Goal: Task Accomplishment & Management: Manage account settings

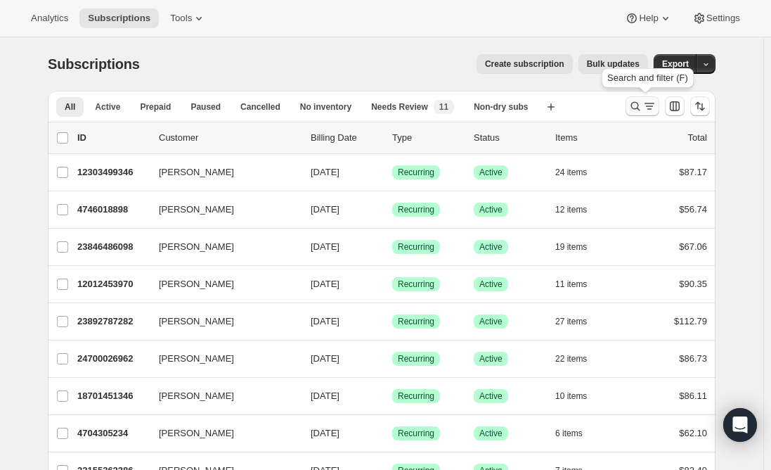
click at [638, 104] on icon "Search and filter results" at bounding box center [636, 106] width 14 height 14
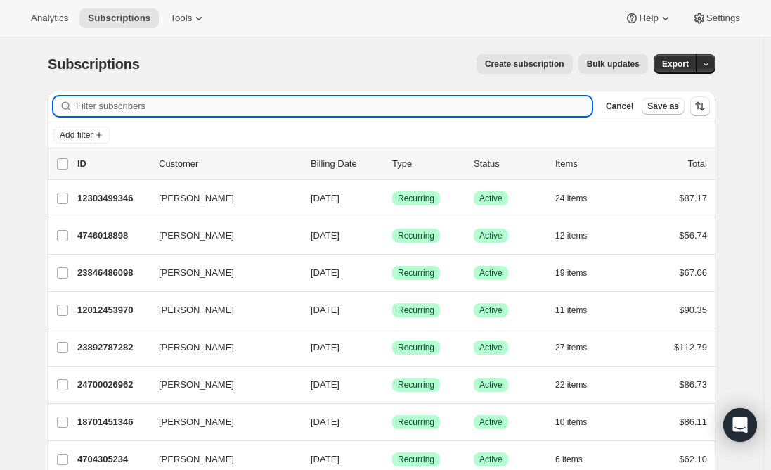
click at [127, 98] on input "Filter subscribers" at bounding box center [334, 106] width 516 height 20
click at [114, 105] on input "Filter subscribers" at bounding box center [334, 106] width 516 height 20
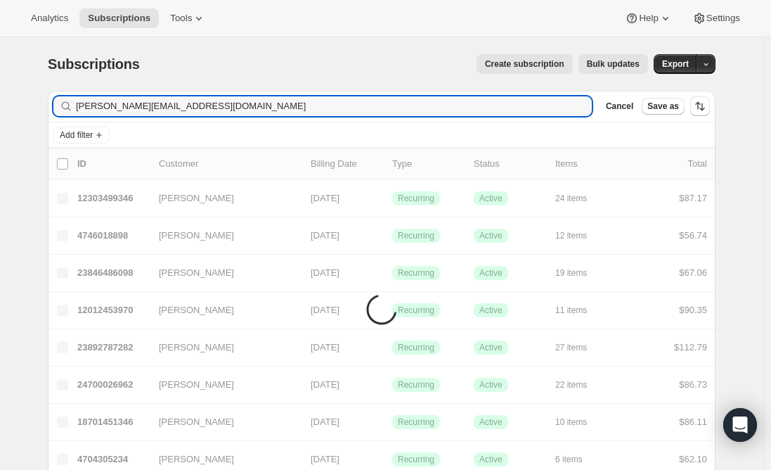
type input "[PERSON_NAME][EMAIL_ADDRESS][DOMAIN_NAME]"
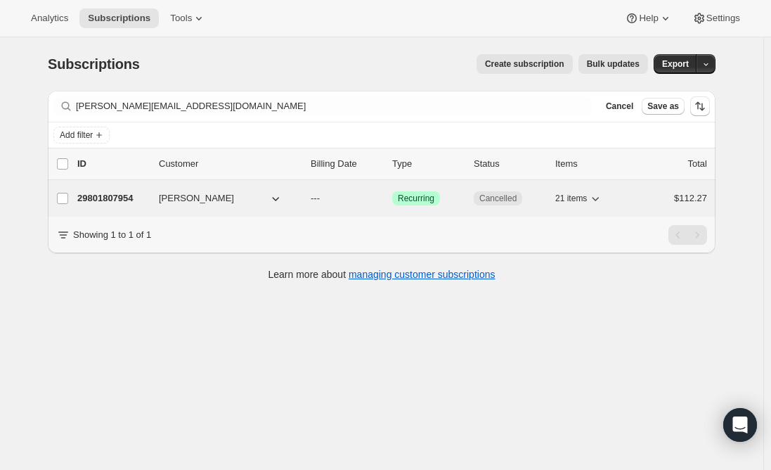
click at [112, 198] on p "29801807954" at bounding box center [112, 198] width 70 height 14
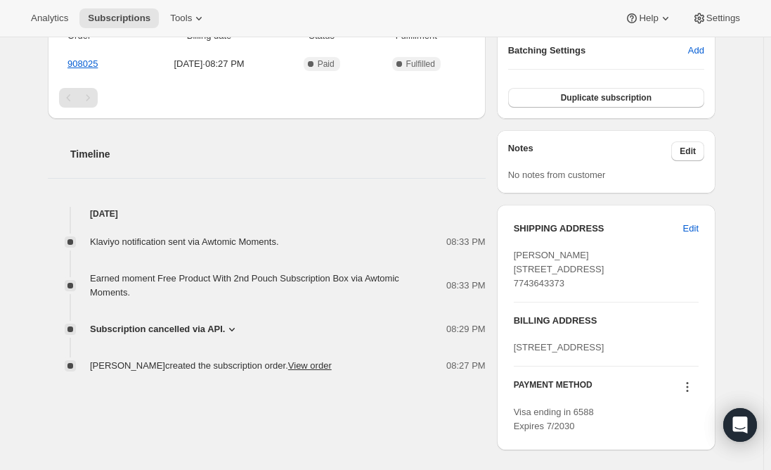
scroll to position [422, 0]
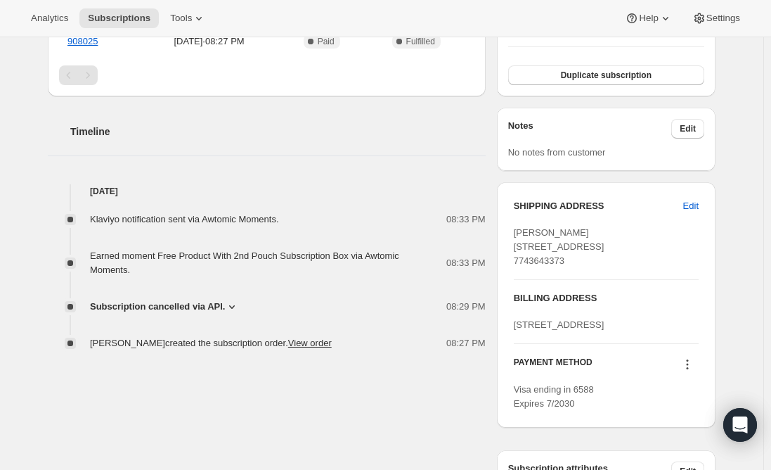
click at [202, 300] on span "Subscription cancelled via API." at bounding box center [157, 307] width 135 height 14
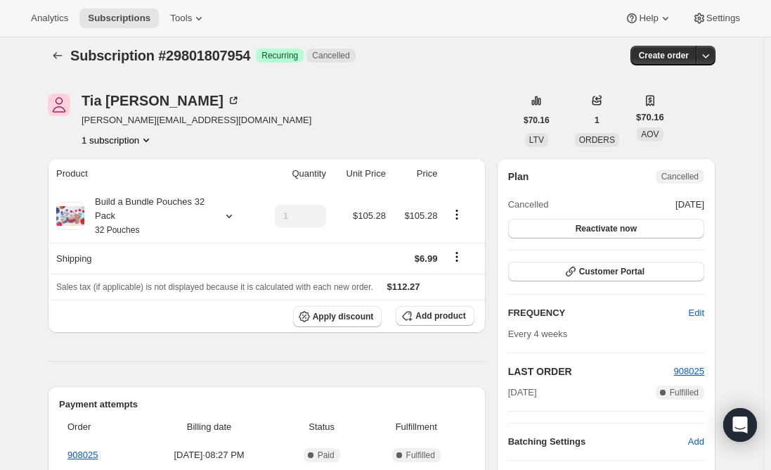
scroll to position [0, 0]
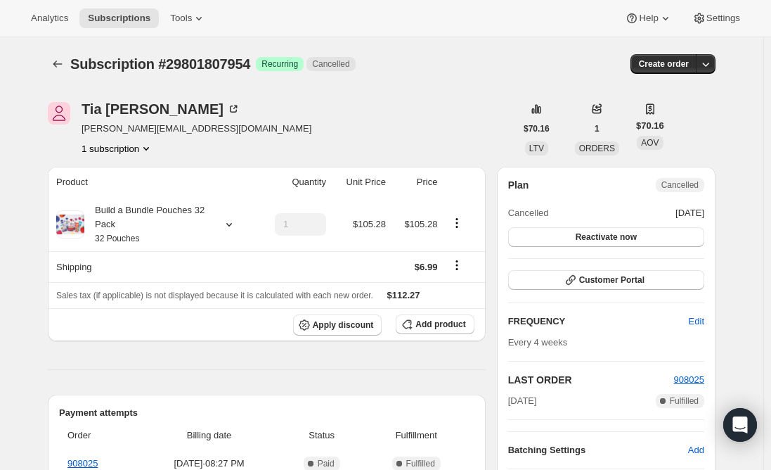
click at [131, 128] on span "[PERSON_NAME][EMAIL_ADDRESS][DOMAIN_NAME]" at bounding box center [197, 129] width 230 height 14
copy span "[PERSON_NAME][EMAIL_ADDRESS][DOMAIN_NAME]"
